Goal: Task Accomplishment & Management: Use online tool/utility

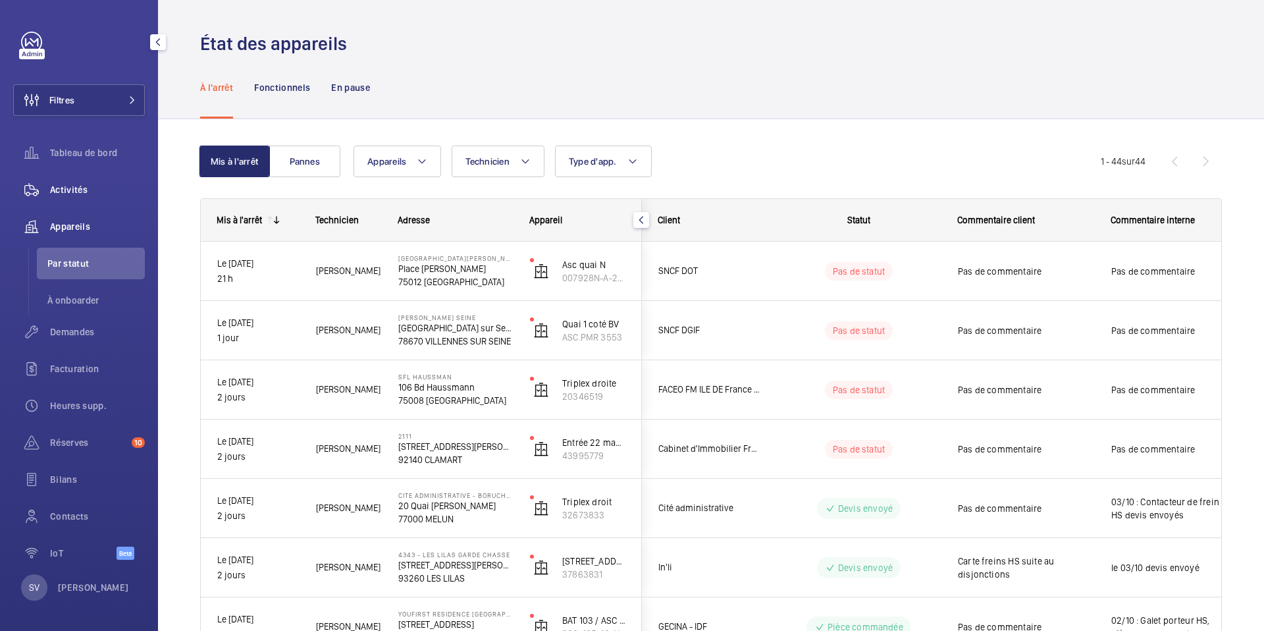
click at [106, 180] on div "Activités" at bounding box center [79, 190] width 132 height 32
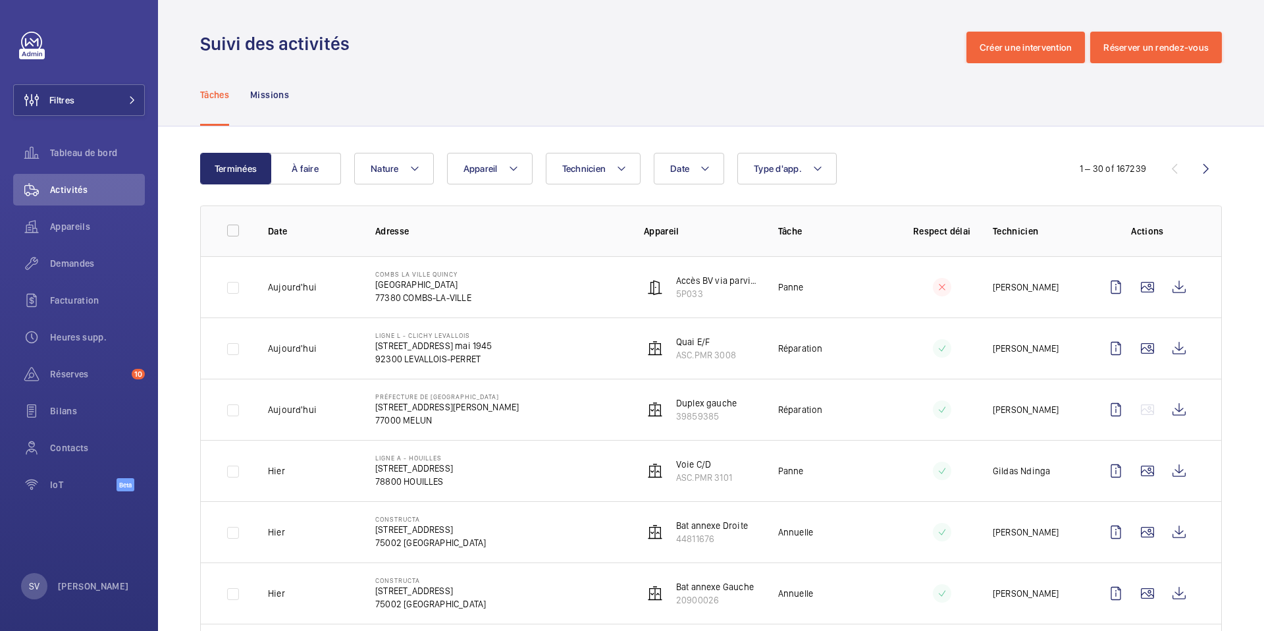
click at [597, 293] on td "[PERSON_NAME] LA [GEOGRAPHIC_DATA] de la gare 77380 [PERSON_NAME][GEOGRAPHIC_DA…" at bounding box center [488, 286] width 269 height 61
click at [423, 273] on p "COMBS LA VILLE QUINCY" at bounding box center [423, 274] width 96 height 8
click at [683, 292] on p "5P033" at bounding box center [716, 293] width 81 height 13
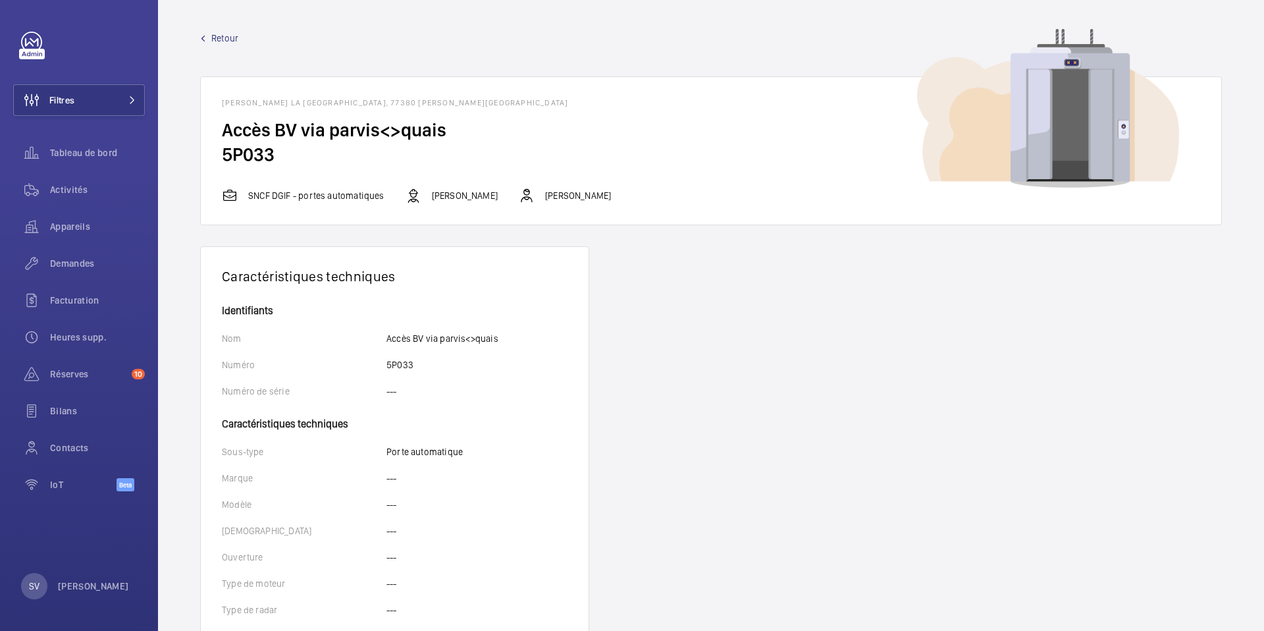
click at [215, 42] on span "Retour" at bounding box center [224, 38] width 27 height 13
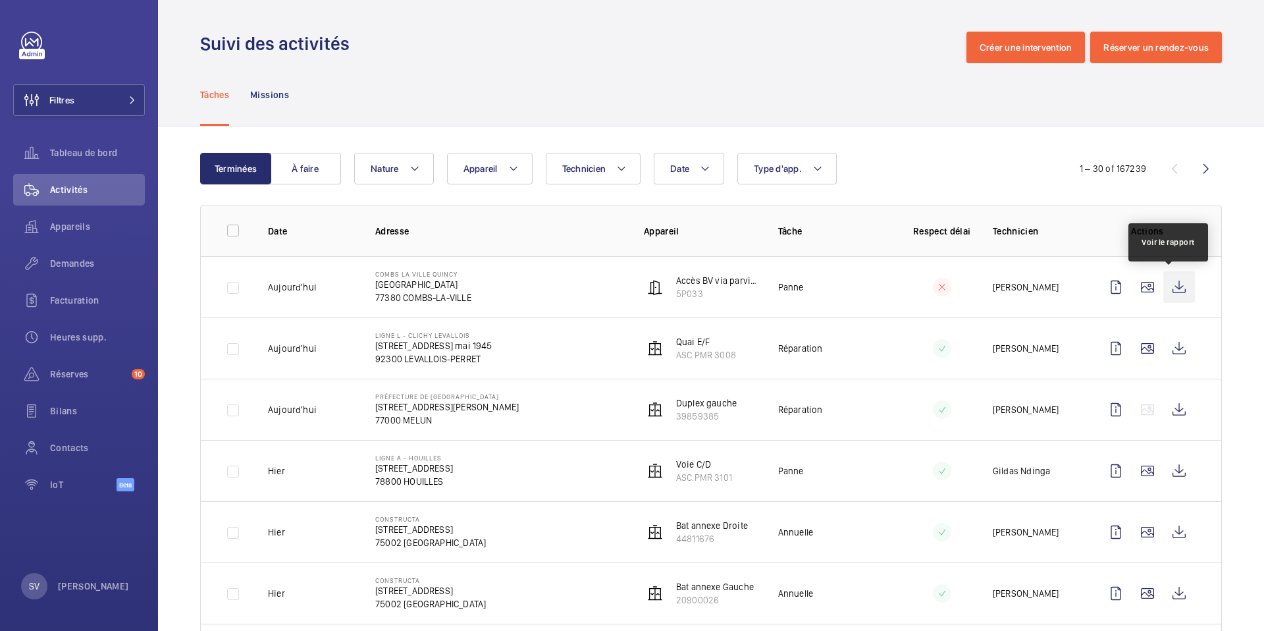
click at [1169, 291] on wm-front-icon-button at bounding box center [1179, 287] width 32 height 32
click at [768, 182] on button "Type d'app." at bounding box center [786, 169] width 99 height 32
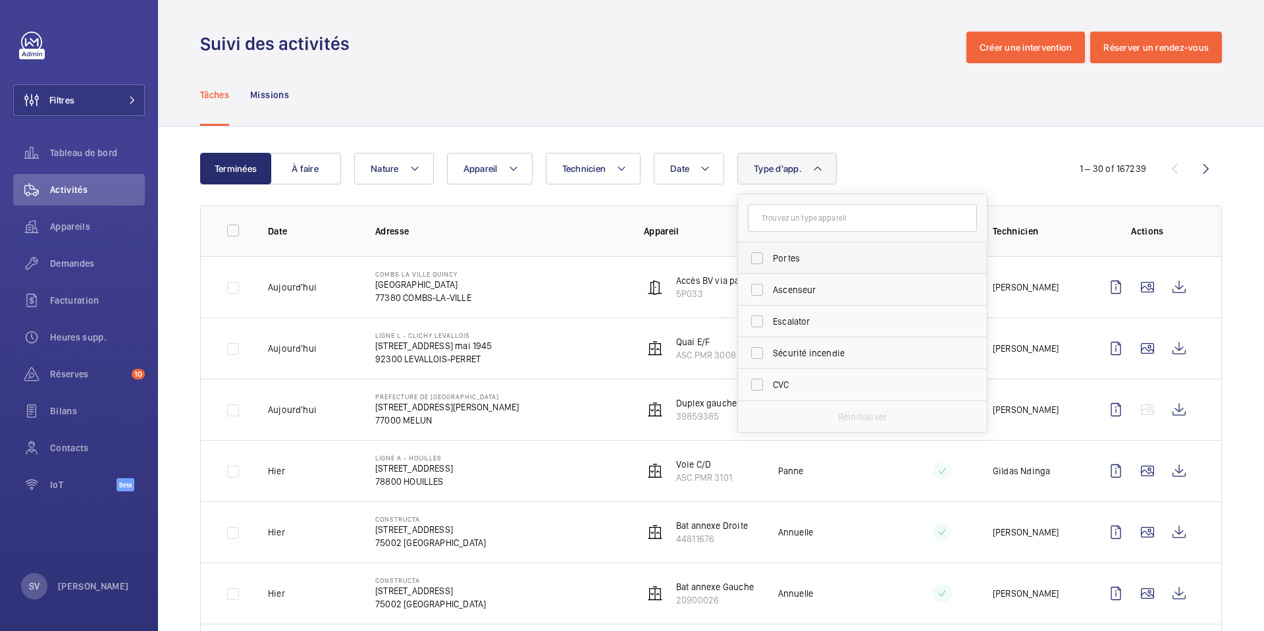
click at [779, 269] on label "Portes" at bounding box center [852, 258] width 229 height 32
click at [770, 269] on input "Portes" at bounding box center [757, 258] width 26 height 26
checkbox input "true"
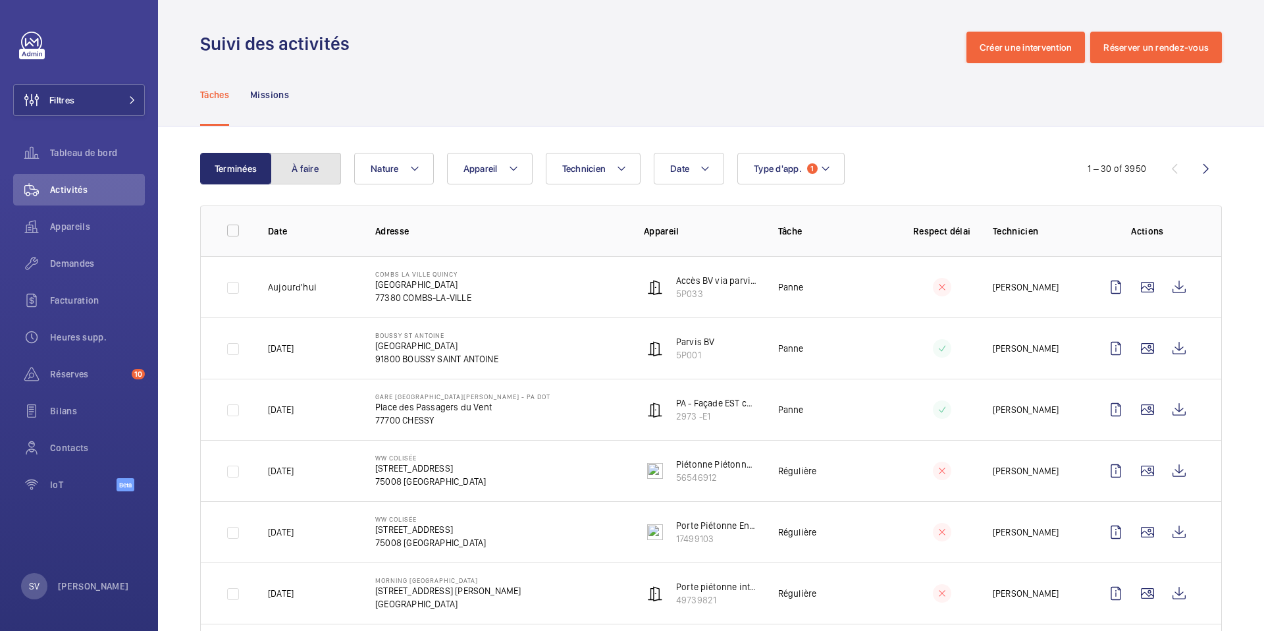
click at [336, 179] on button "À faire" at bounding box center [305, 169] width 71 height 32
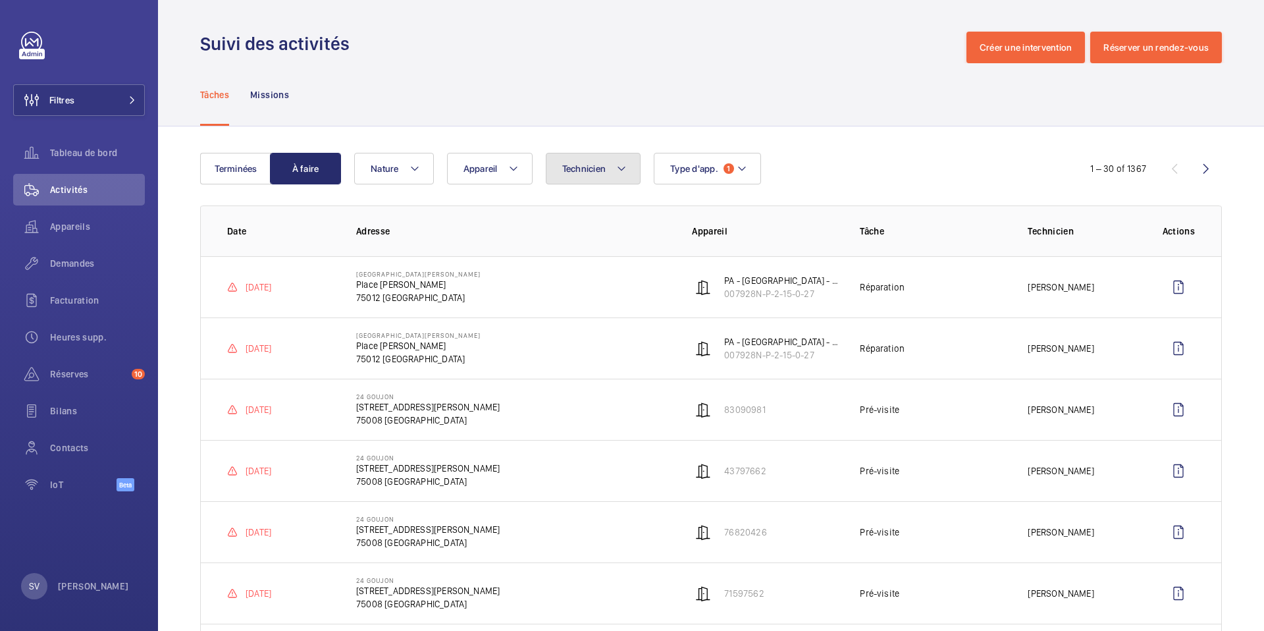
click at [614, 167] on button "Technicien" at bounding box center [593, 169] width 95 height 32
type input "vasta"
click at [647, 258] on span "Vasta" at bounding box center [658, 258] width 23 height 11
click at [579, 258] on input "[PERSON_NAME]" at bounding box center [565, 258] width 26 height 26
checkbox input "true"
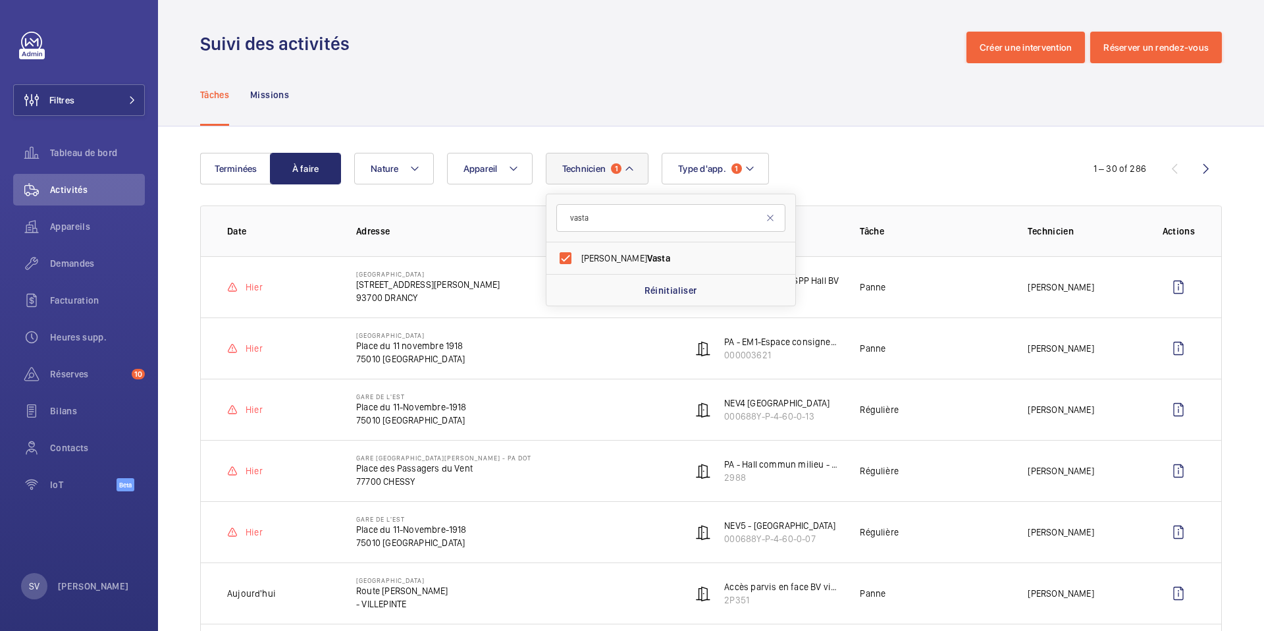
click at [821, 158] on div "Technicien 1 [PERSON_NAME] [PERSON_NAME] Réinitialiser Appareil Type d'app. 1 N…" at bounding box center [709, 169] width 710 height 32
click at [633, 348] on td "[GEOGRAPHIC_DATA] du 11 novembre 1918 75010 [GEOGRAPHIC_DATA]" at bounding box center [503, 347] width 336 height 61
click at [494, 326] on td "[GEOGRAPHIC_DATA] du 11 novembre 1918 75010 [GEOGRAPHIC_DATA]" at bounding box center [503, 347] width 336 height 61
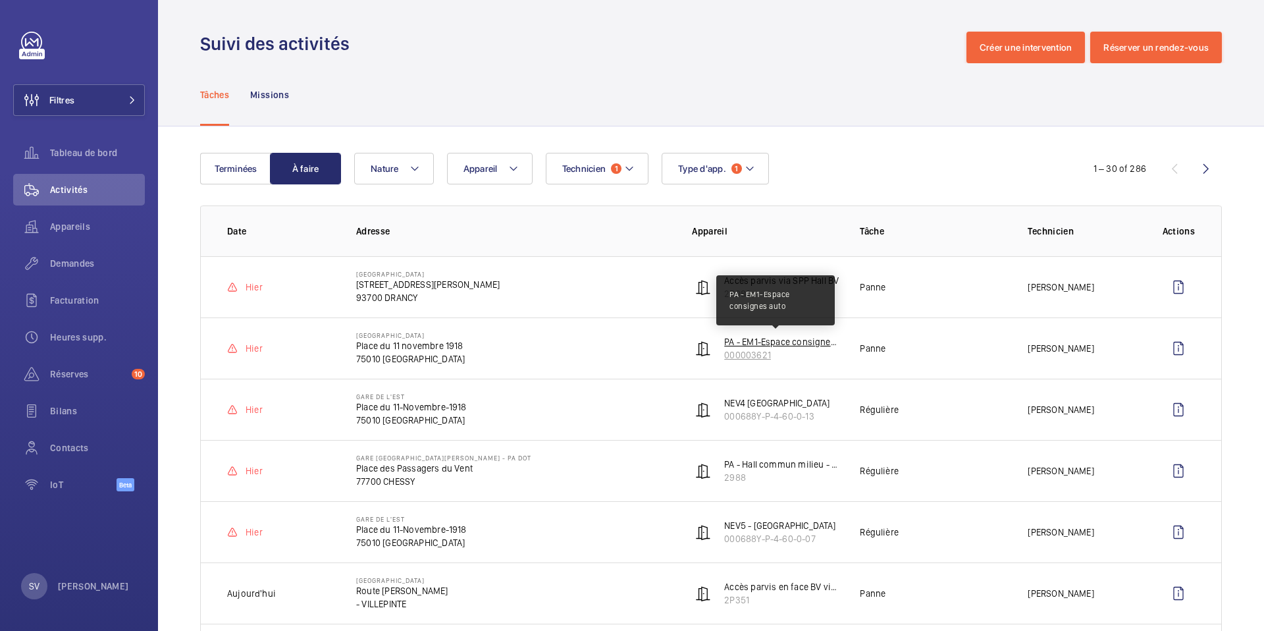
click at [779, 338] on p "PA - EM1-Espace consignes auto" at bounding box center [781, 341] width 115 height 13
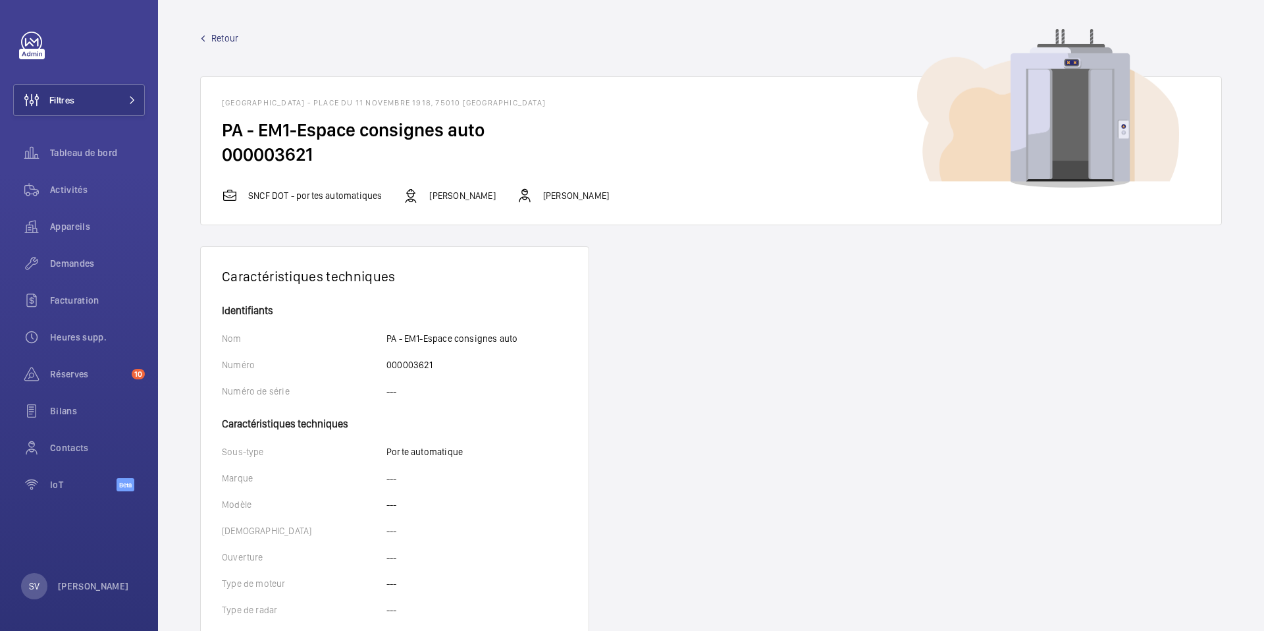
click at [222, 38] on span "Retour" at bounding box center [224, 38] width 27 height 13
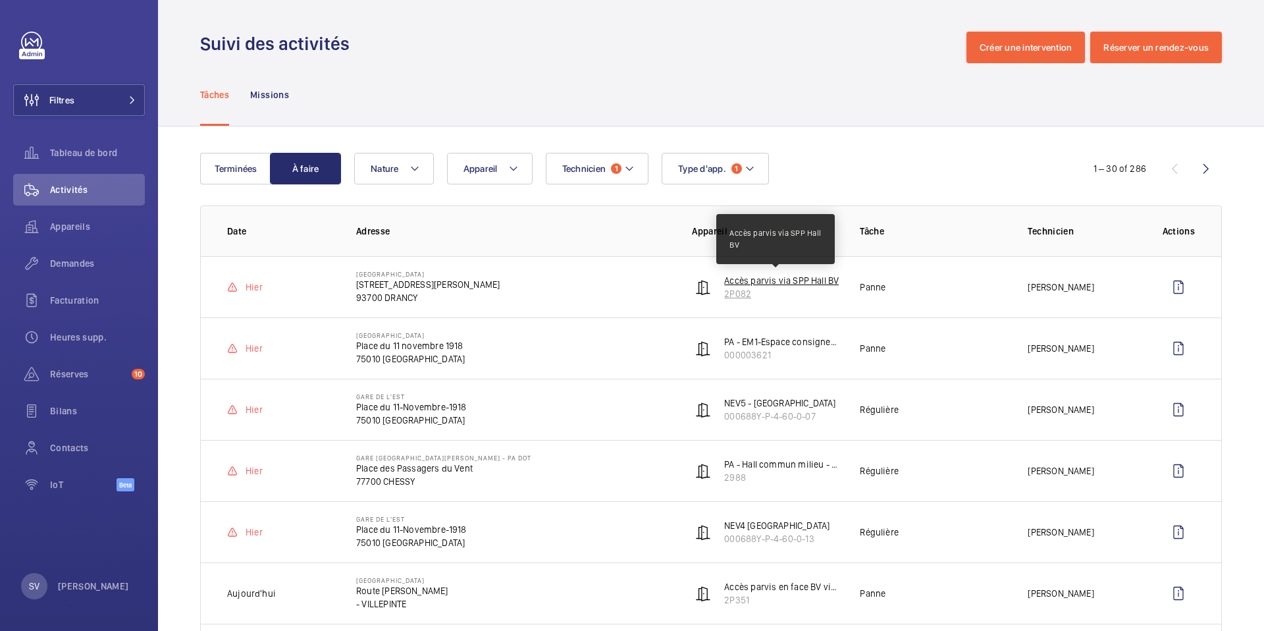
click at [774, 280] on p "Accès parvis via SPP Hall BV" at bounding box center [781, 280] width 115 height 13
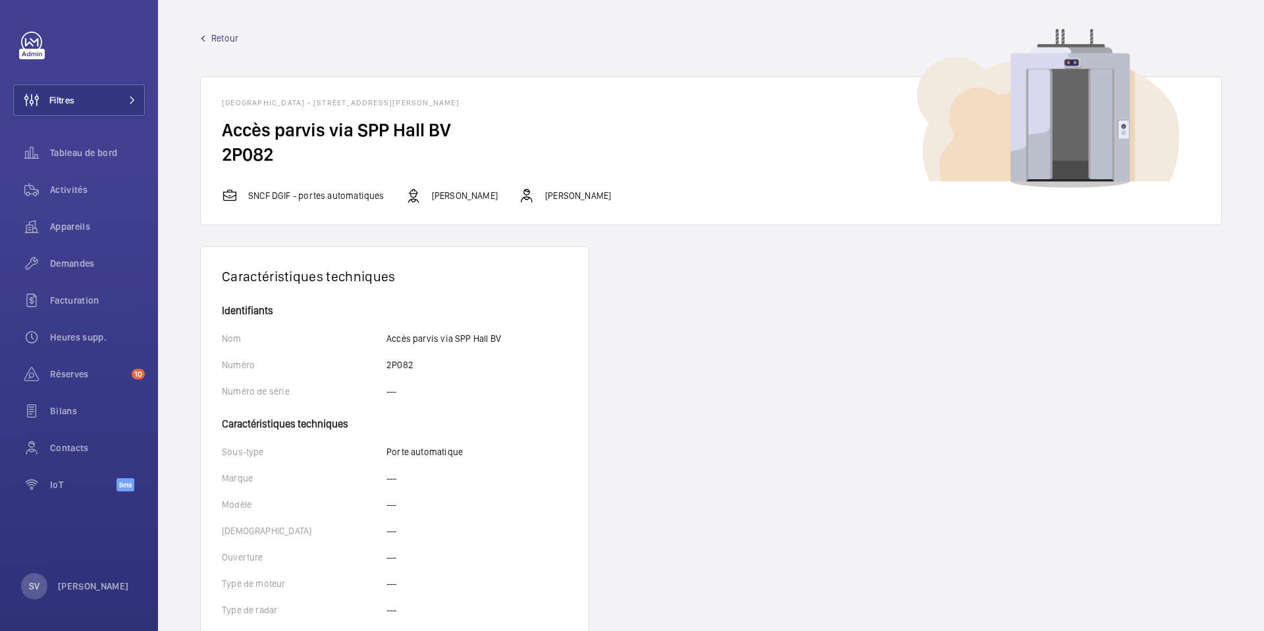
click at [224, 38] on span "Retour" at bounding box center [224, 38] width 27 height 13
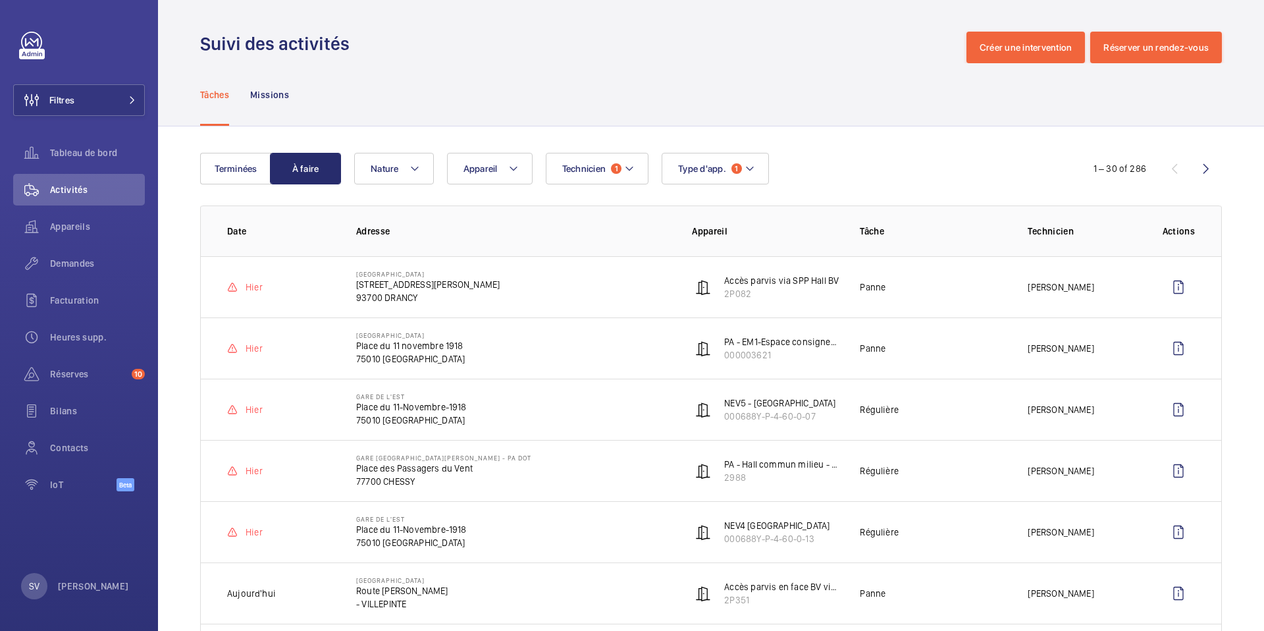
click at [569, 351] on td "[GEOGRAPHIC_DATA] du 11 novembre 1918 75010 [GEOGRAPHIC_DATA]" at bounding box center [503, 347] width 336 height 61
click at [236, 349] on mat-icon at bounding box center [232, 348] width 11 height 11
click at [236, 288] on mat-icon at bounding box center [232, 287] width 11 height 11
